Goal: Information Seeking & Learning: Check status

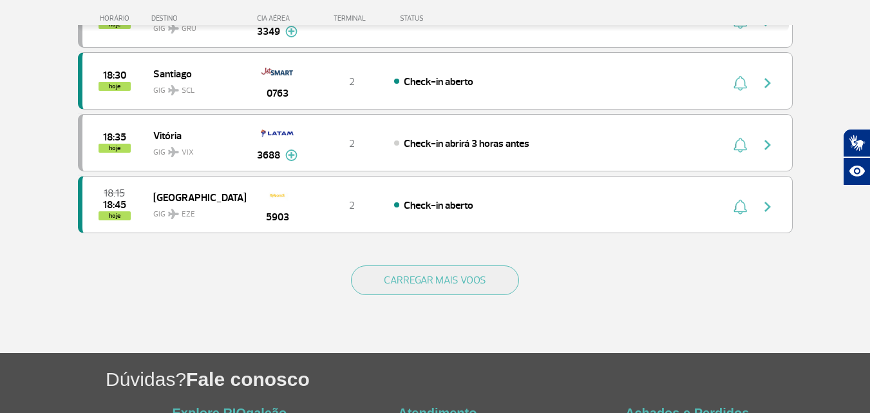
scroll to position [1223, 0]
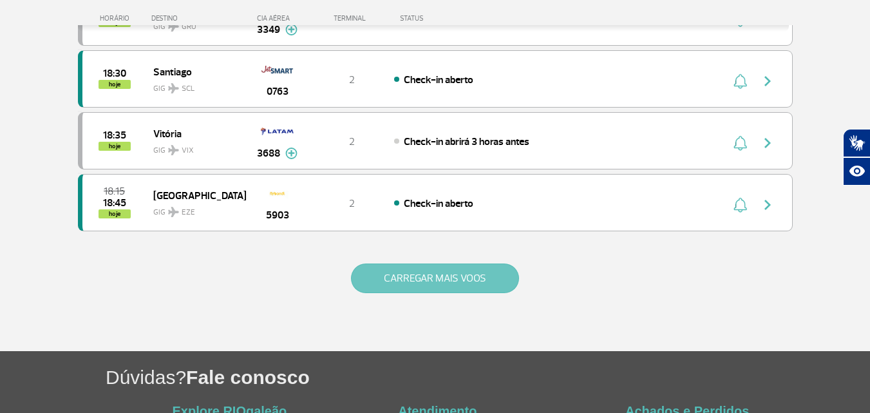
click at [476, 270] on button "CARREGAR MAIS VOOS" at bounding box center [435, 278] width 168 height 30
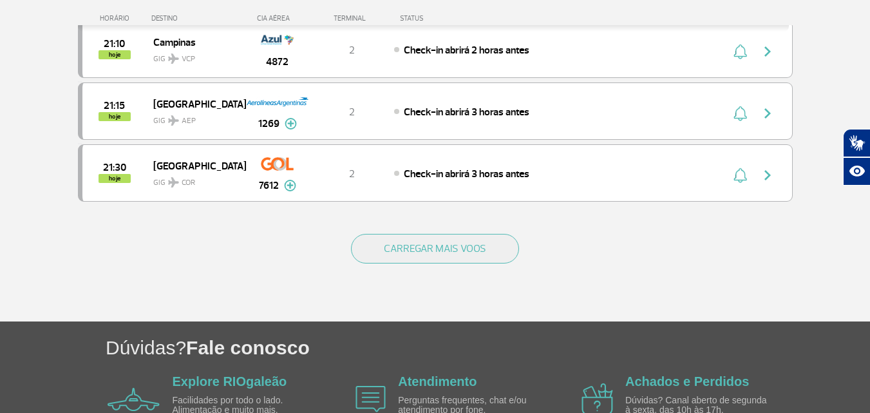
scroll to position [2511, 0]
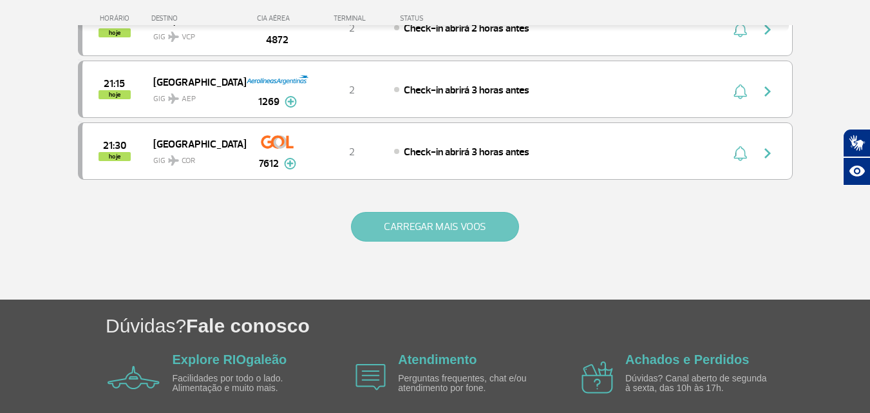
click at [470, 224] on button "CARREGAR MAIS VOOS" at bounding box center [435, 227] width 168 height 30
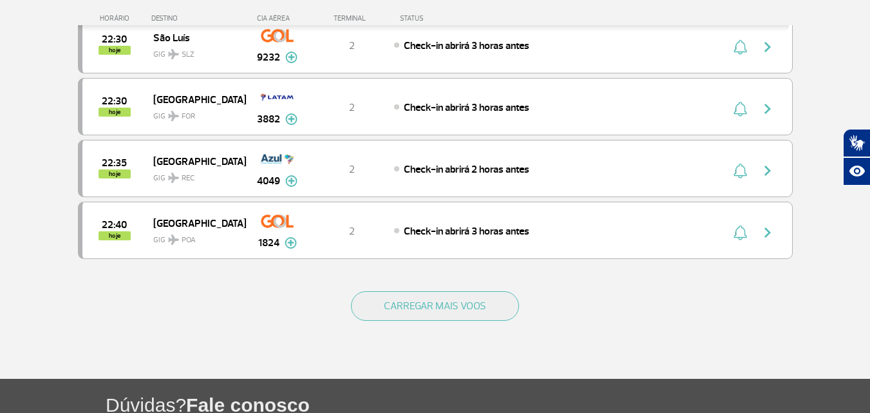
scroll to position [3670, 0]
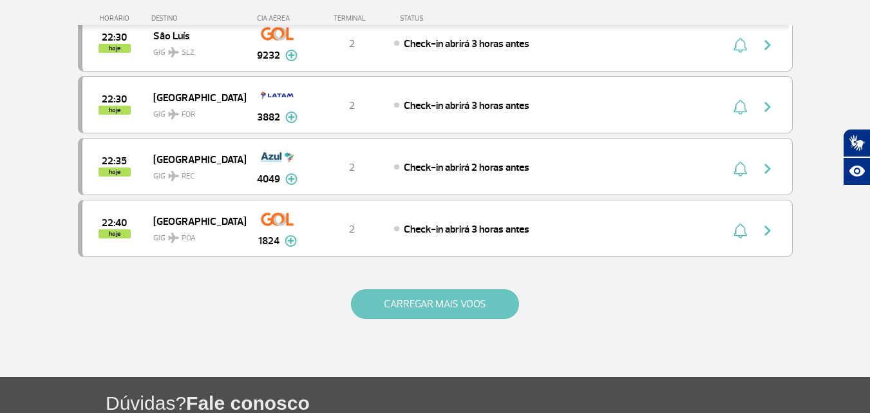
click at [499, 316] on button "CARREGAR MAIS VOOS" at bounding box center [435, 304] width 168 height 30
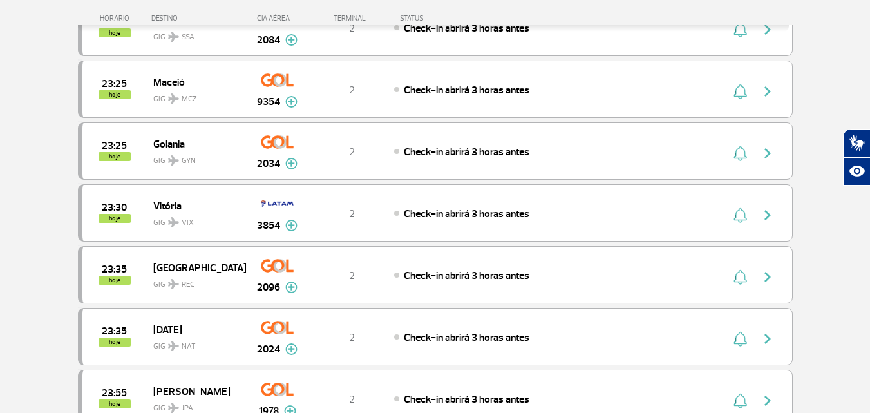
scroll to position [3799, 0]
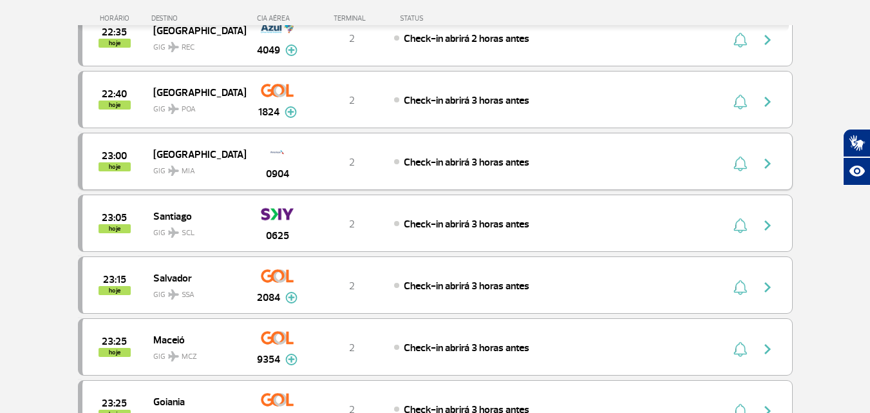
click at [767, 170] on img "button" at bounding box center [767, 163] width 15 height 15
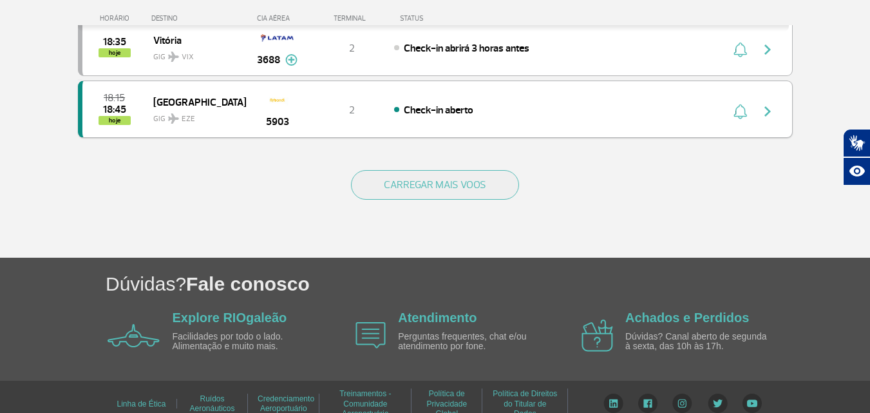
scroll to position [1332, 0]
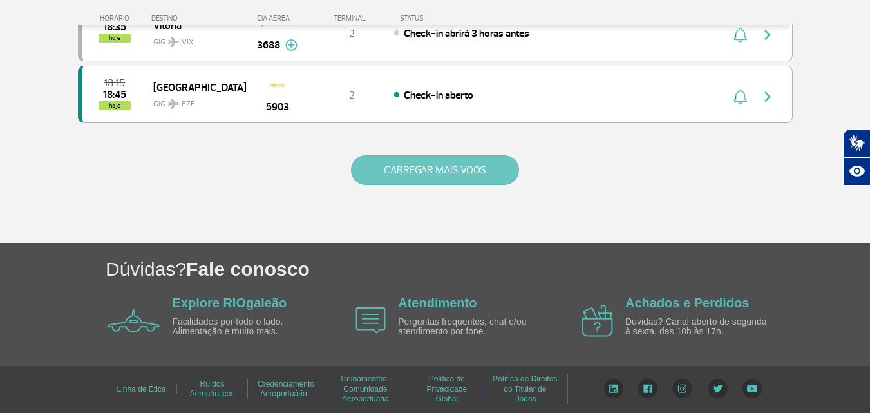
click at [466, 164] on button "CARREGAR MAIS VOOS" at bounding box center [435, 170] width 168 height 30
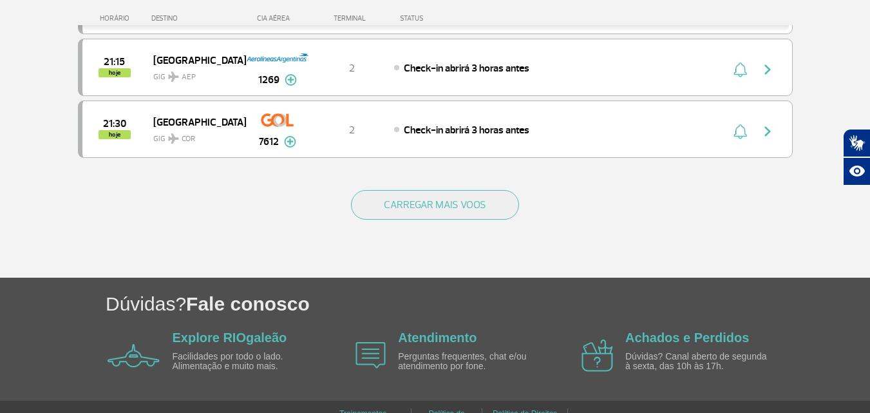
scroll to position [2568, 0]
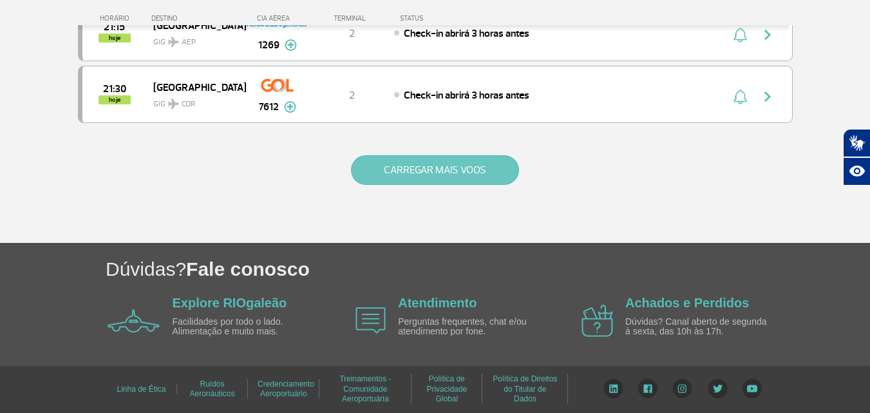
click at [467, 165] on button "CARREGAR MAIS VOOS" at bounding box center [435, 170] width 168 height 30
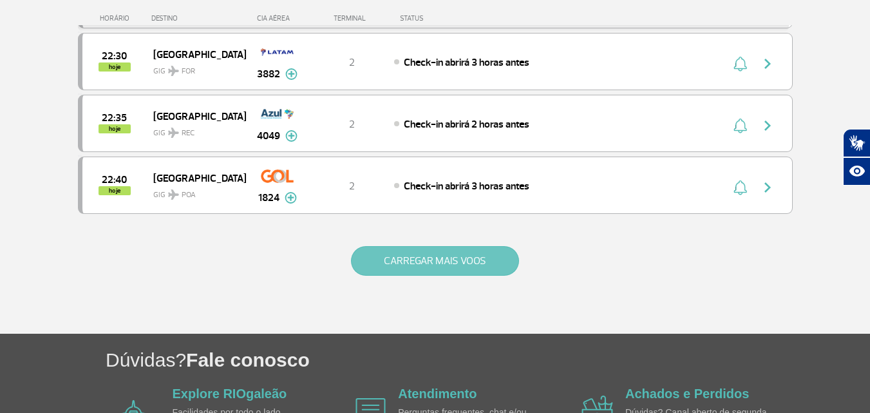
scroll to position [3804, 0]
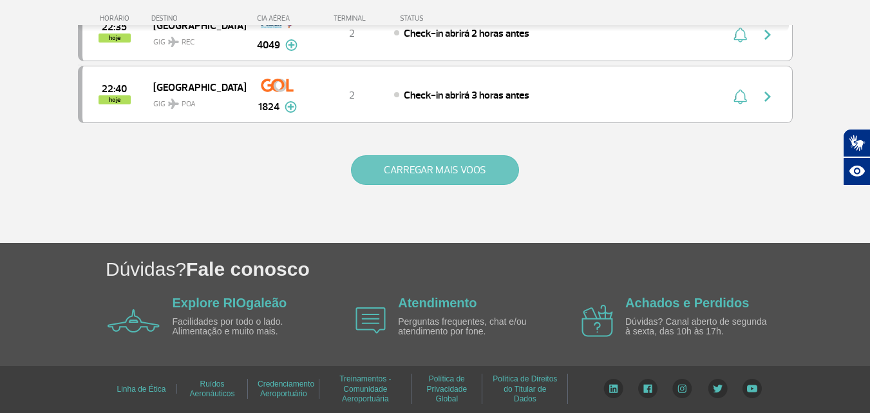
click at [467, 165] on button "CARREGAR MAIS VOOS" at bounding box center [435, 170] width 168 height 30
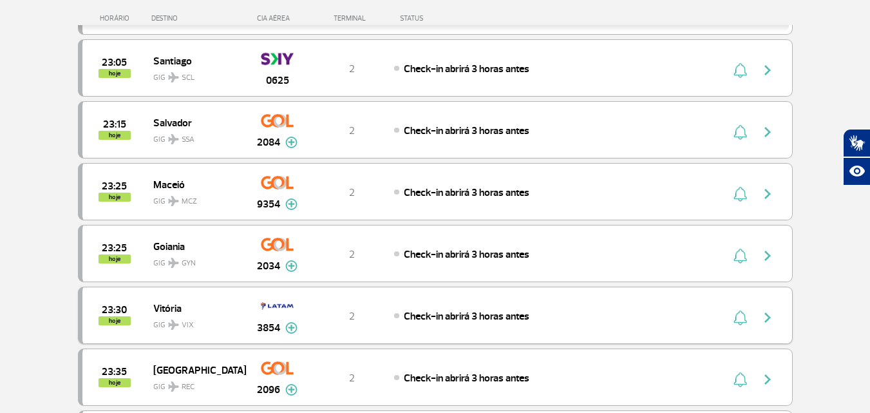
scroll to position [3946, 0]
